Goal: Find specific page/section: Find specific page/section

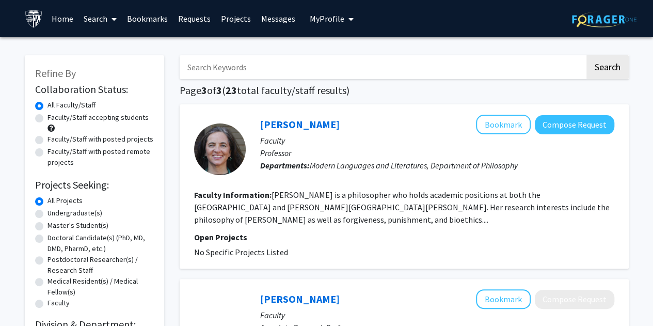
click at [271, 68] on input "Search Keywords" at bounding box center [382, 67] width 405 height 24
click at [92, 18] on link "Search" at bounding box center [99, 19] width 43 height 36
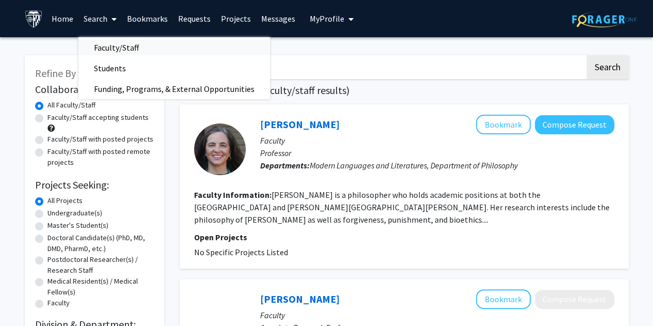
click at [118, 53] on span "Faculty/Staff" at bounding box center [116, 47] width 76 height 21
checkbox input "false"
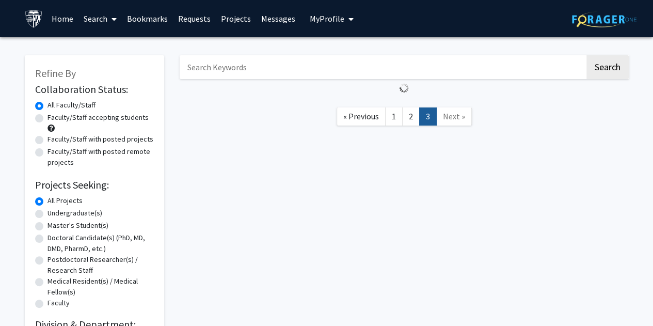
click at [240, 67] on input "Search Keywords" at bounding box center [382, 67] width 405 height 24
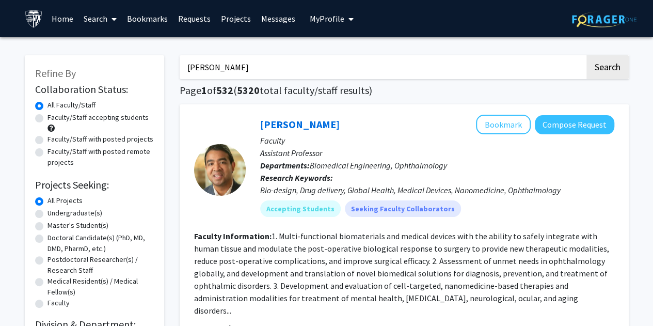
type input "[PERSON_NAME]"
click at [586, 55] on button "Search" at bounding box center [607, 67] width 42 height 24
